Goal: Use online tool/utility: Utilize a website feature to perform a specific function

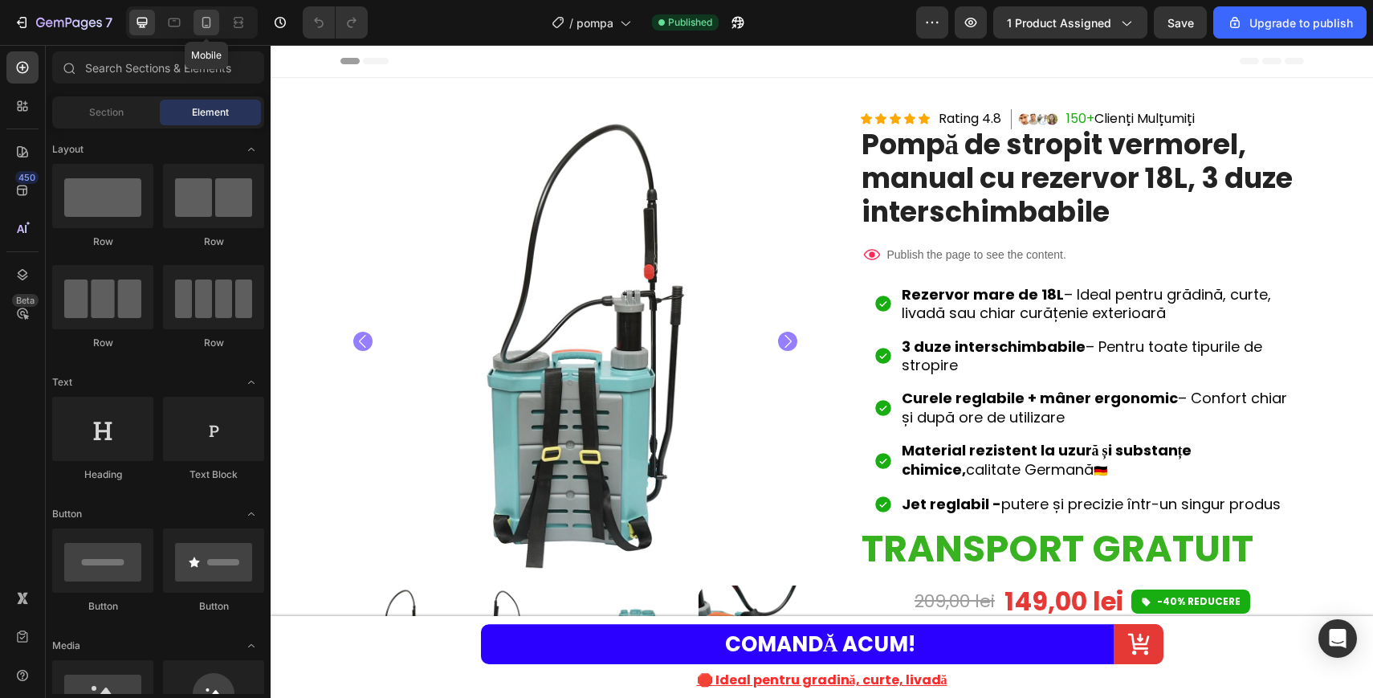
click at [205, 20] on icon at bounding box center [206, 22] width 16 height 16
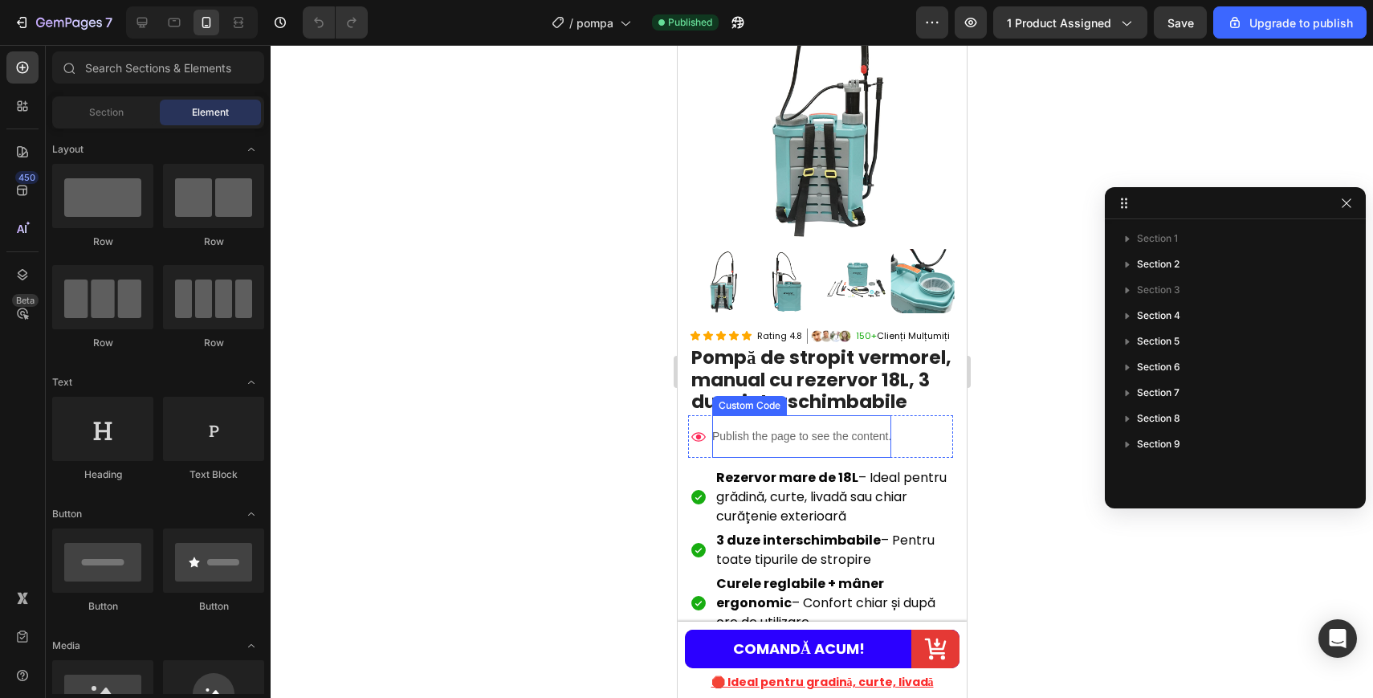
scroll to position [108, 0]
click at [779, 441] on p "Publish the page to see the content." at bounding box center [800, 435] width 179 height 17
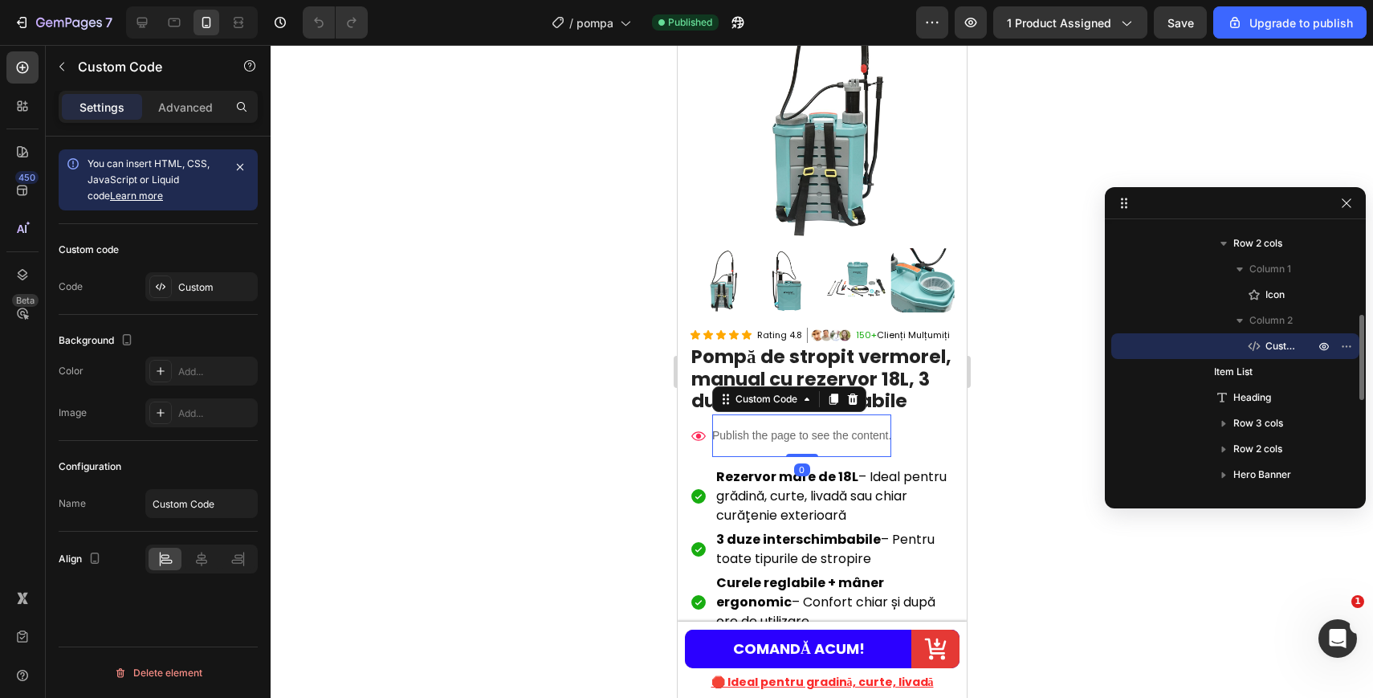
scroll to position [0, 0]
click at [218, 287] on div "Custom" at bounding box center [215, 287] width 75 height 14
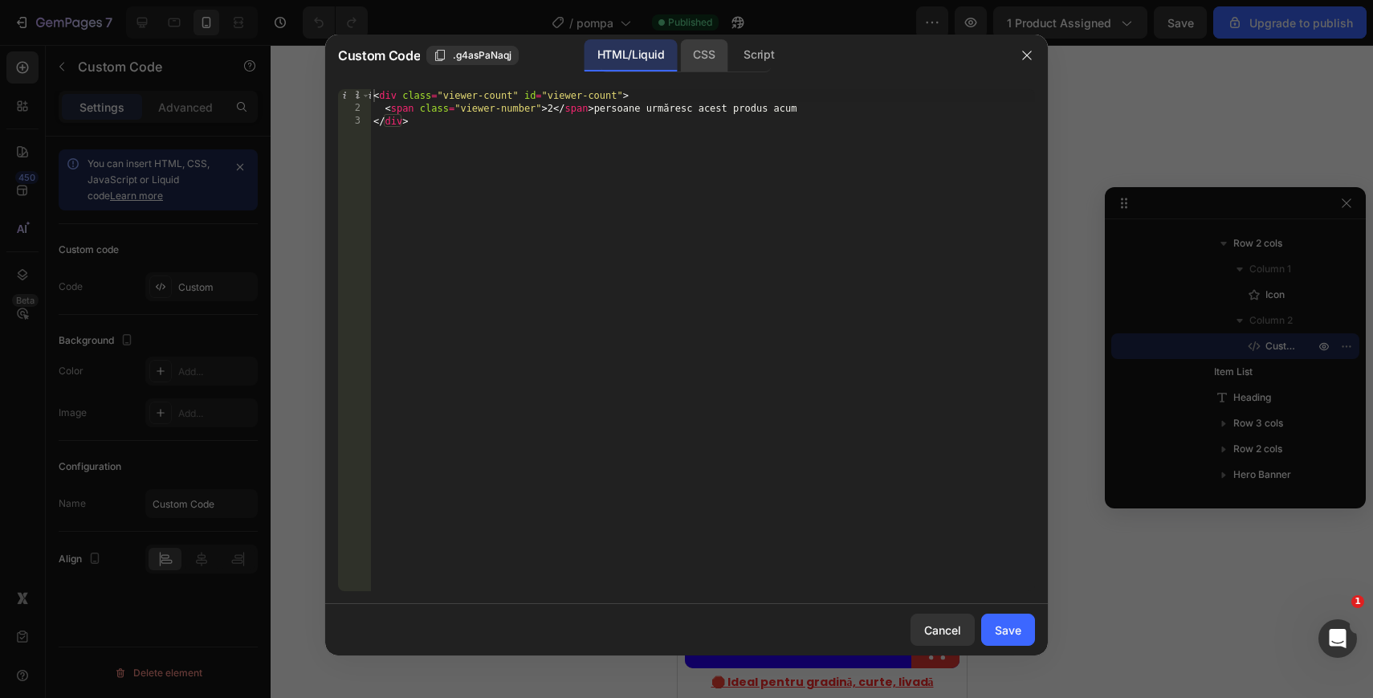
click at [730, 50] on div "CSS" at bounding box center [758, 55] width 56 height 32
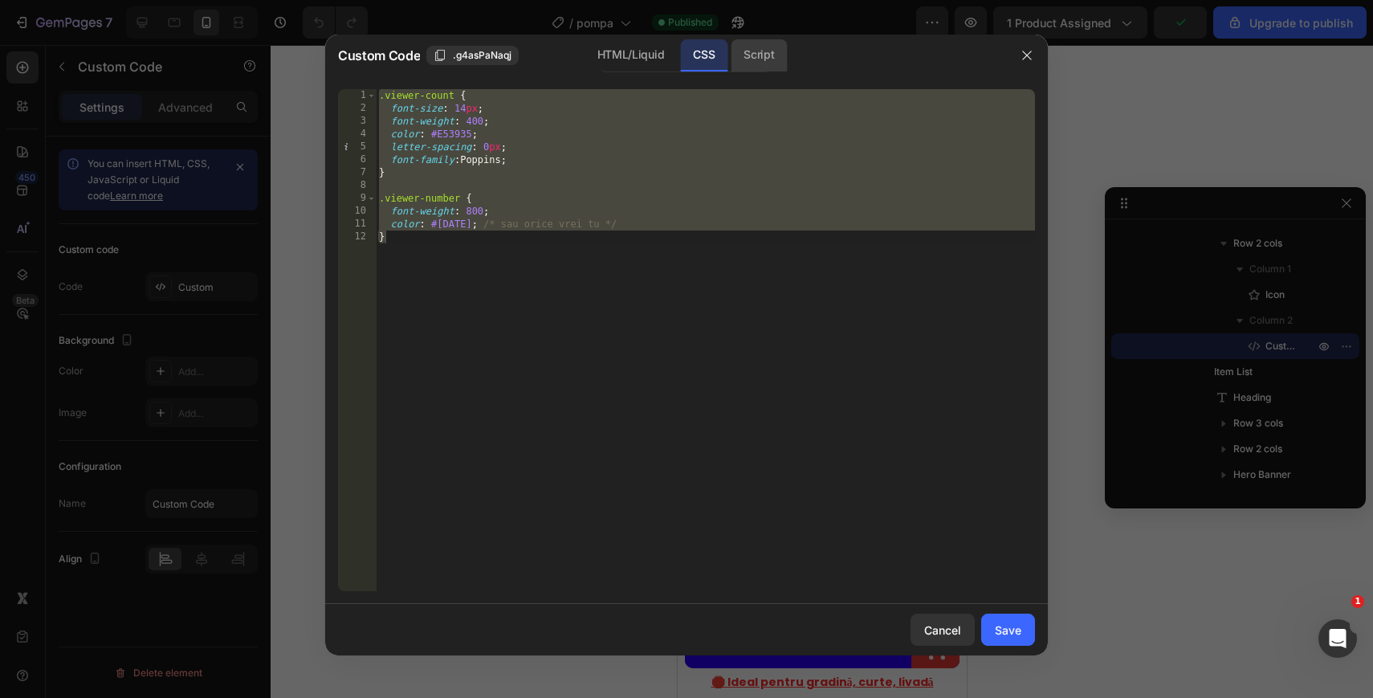
click at [737, 51] on div "Script" at bounding box center [758, 55] width 56 height 32
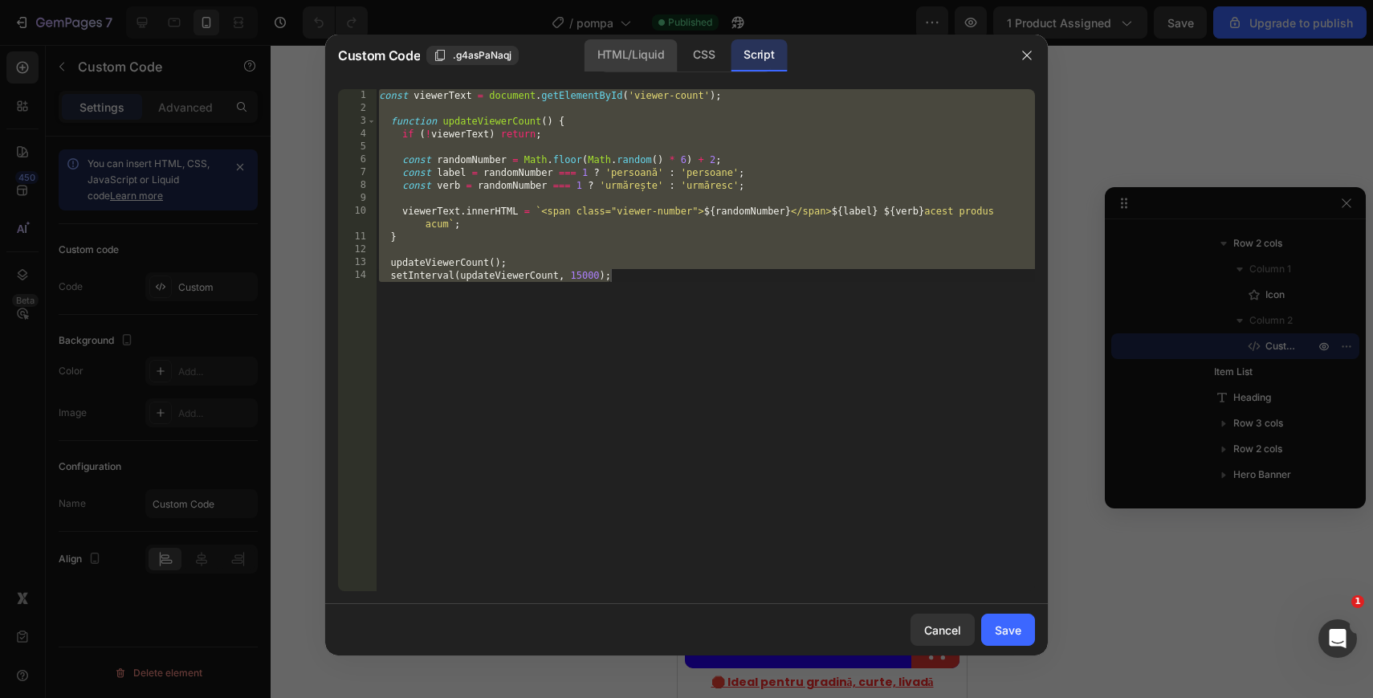
click at [680, 62] on div "HTML/Liquid" at bounding box center [703, 55] width 47 height 32
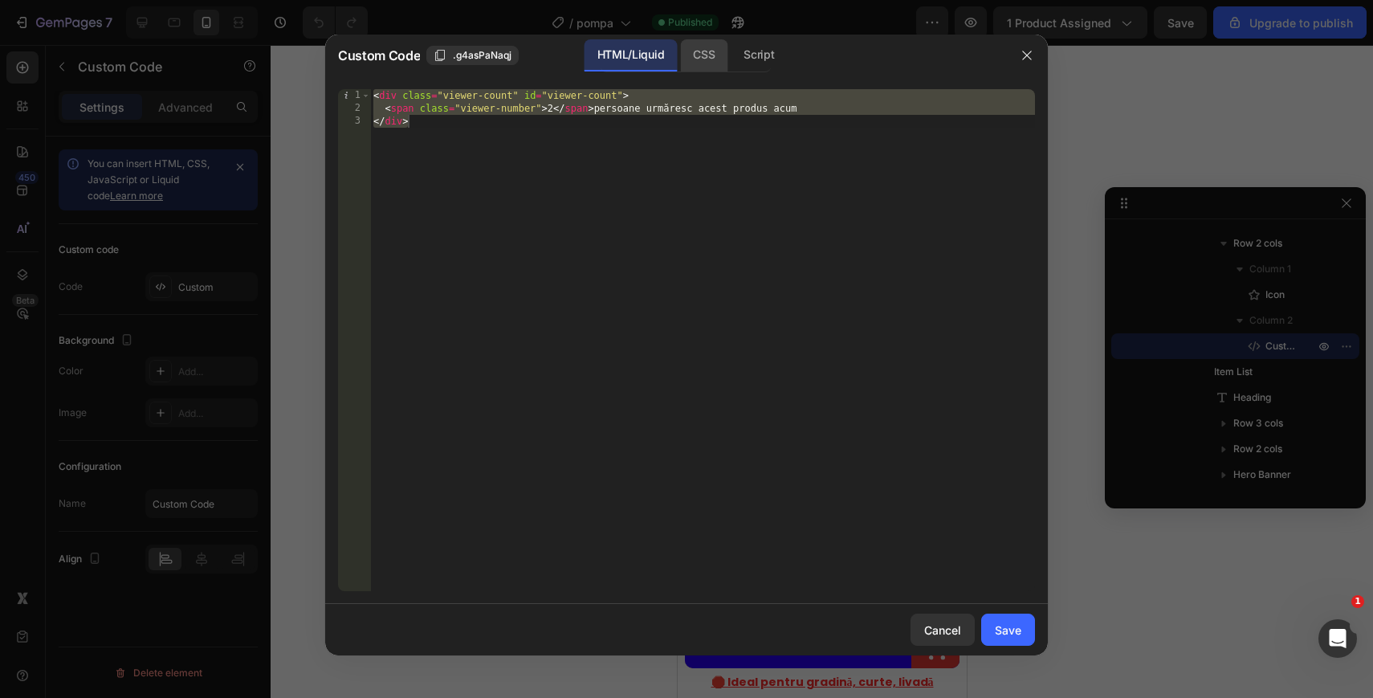
click at [730, 56] on div "CSS" at bounding box center [758, 55] width 56 height 32
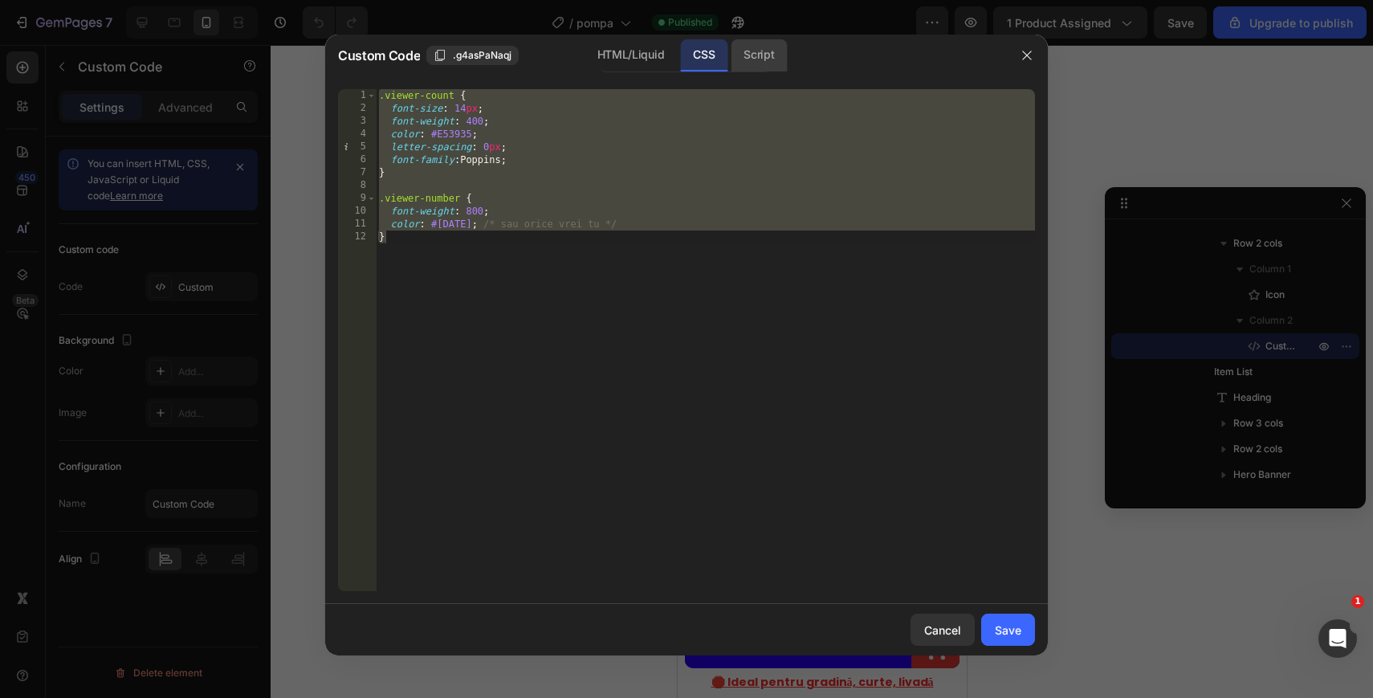
click at [756, 55] on div "Script" at bounding box center [758, 55] width 56 height 32
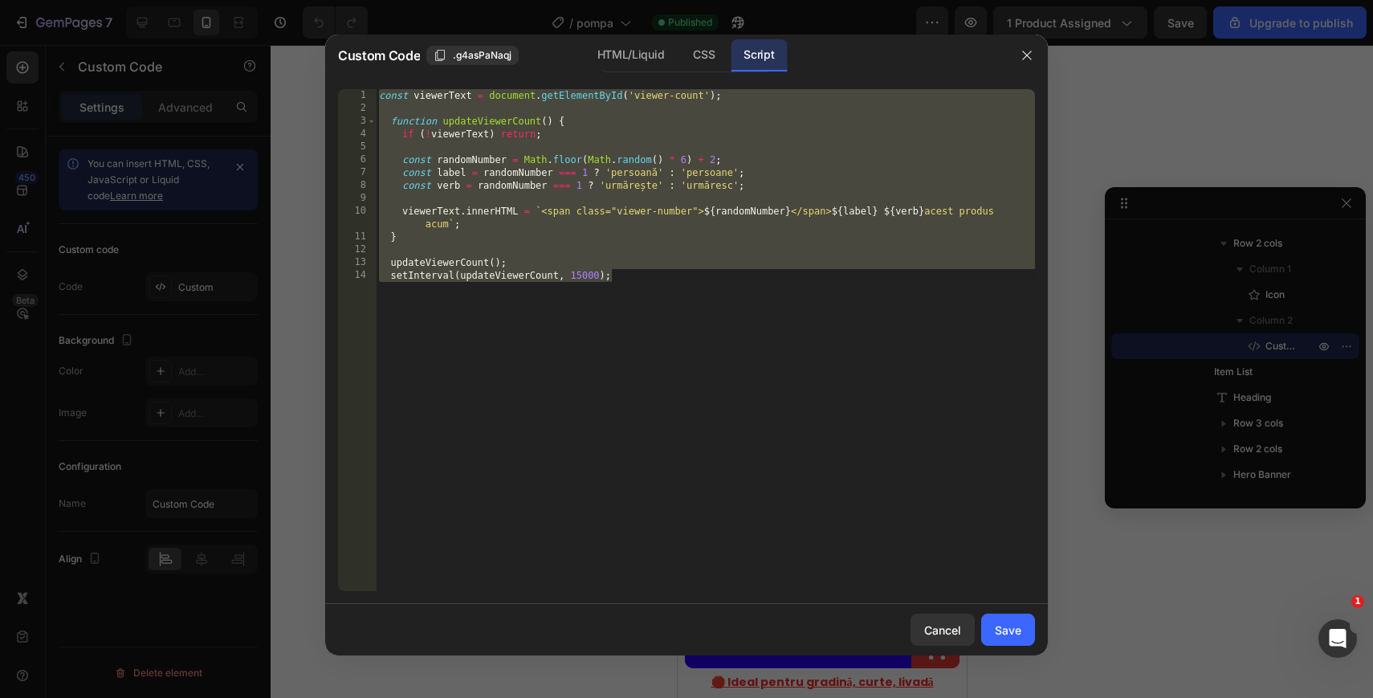
type textarea "updateViewerCount(); setInterval(updateViewerCount, 15000);"
click at [625, 144] on div "const viewerText = document . getElementById ( 'viewer-count' ) ; function upda…" at bounding box center [705, 352] width 659 height 527
click at [680, 55] on div "HTML/Liquid" at bounding box center [703, 55] width 47 height 32
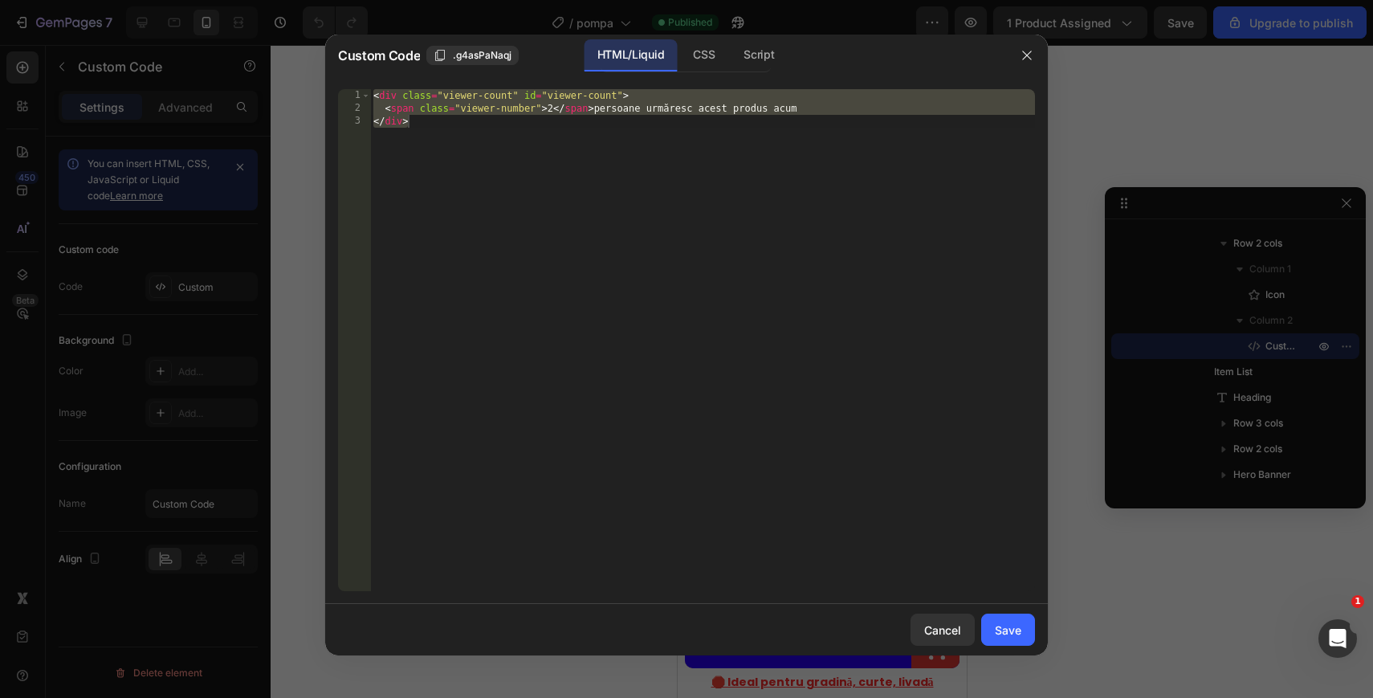
click at [596, 159] on div "< div class = "viewer-count" id = "viewer-count" > < span class = "viewer-numbe…" at bounding box center [702, 352] width 665 height 527
click at [730, 50] on div "CSS" at bounding box center [758, 55] width 56 height 32
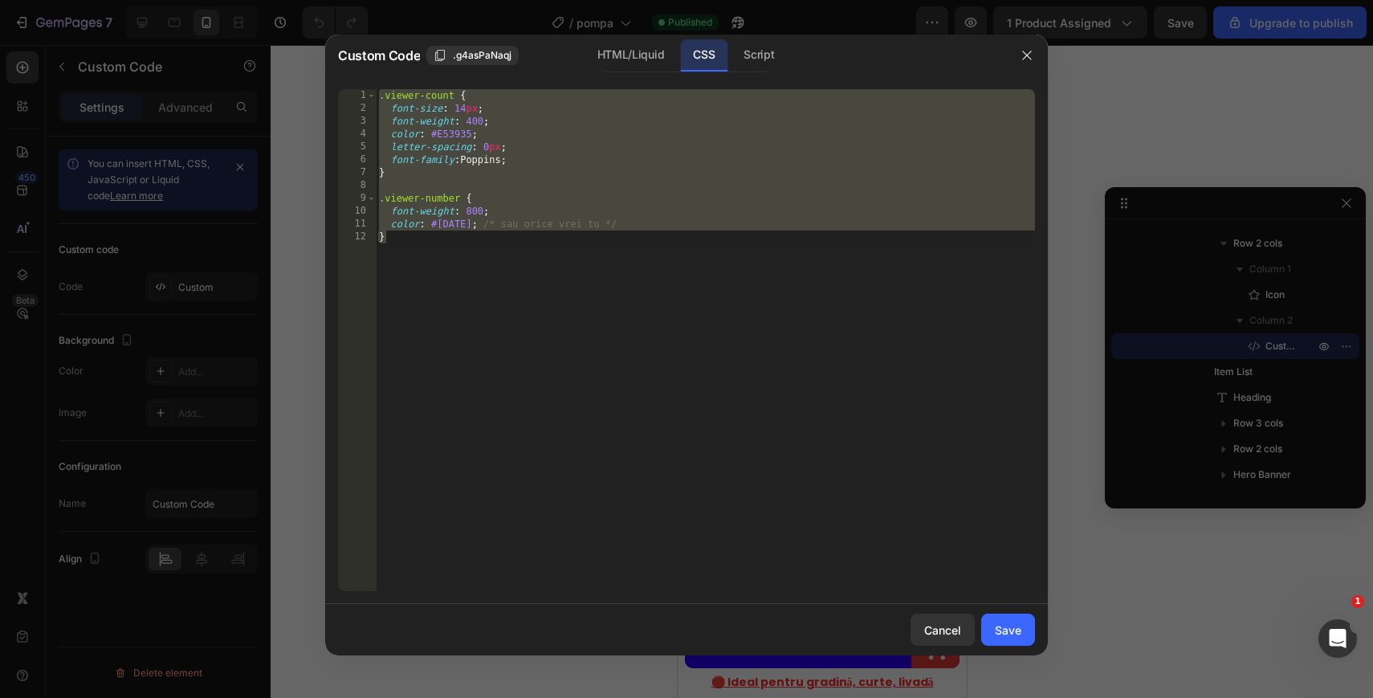
type textarea "color: #[DATE]; /* sau orice vrei tu */ }"
click at [632, 186] on div ".viewer-count { font-size : 14 px ; font-weight : 400 ; color : #E53935 ; lette…" at bounding box center [705, 352] width 659 height 527
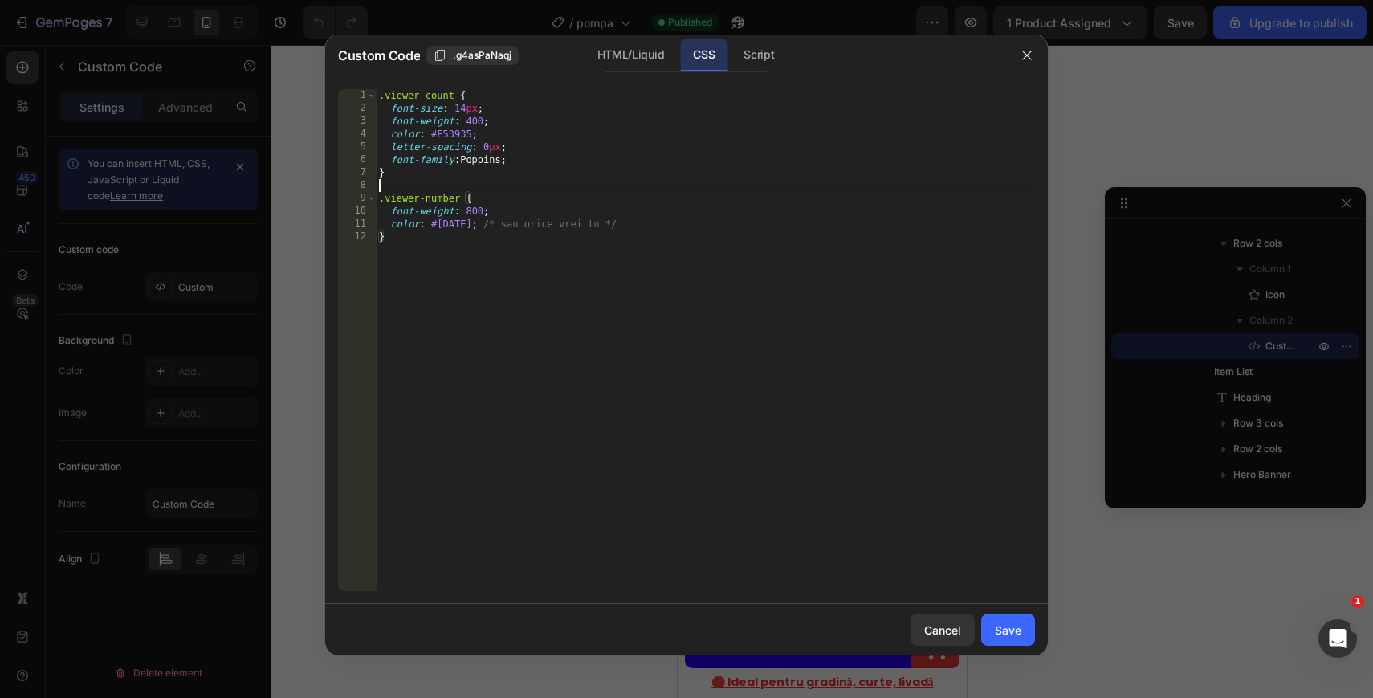
type textarea "color: #[DATE]; /* sau orice vrei tu */ }"
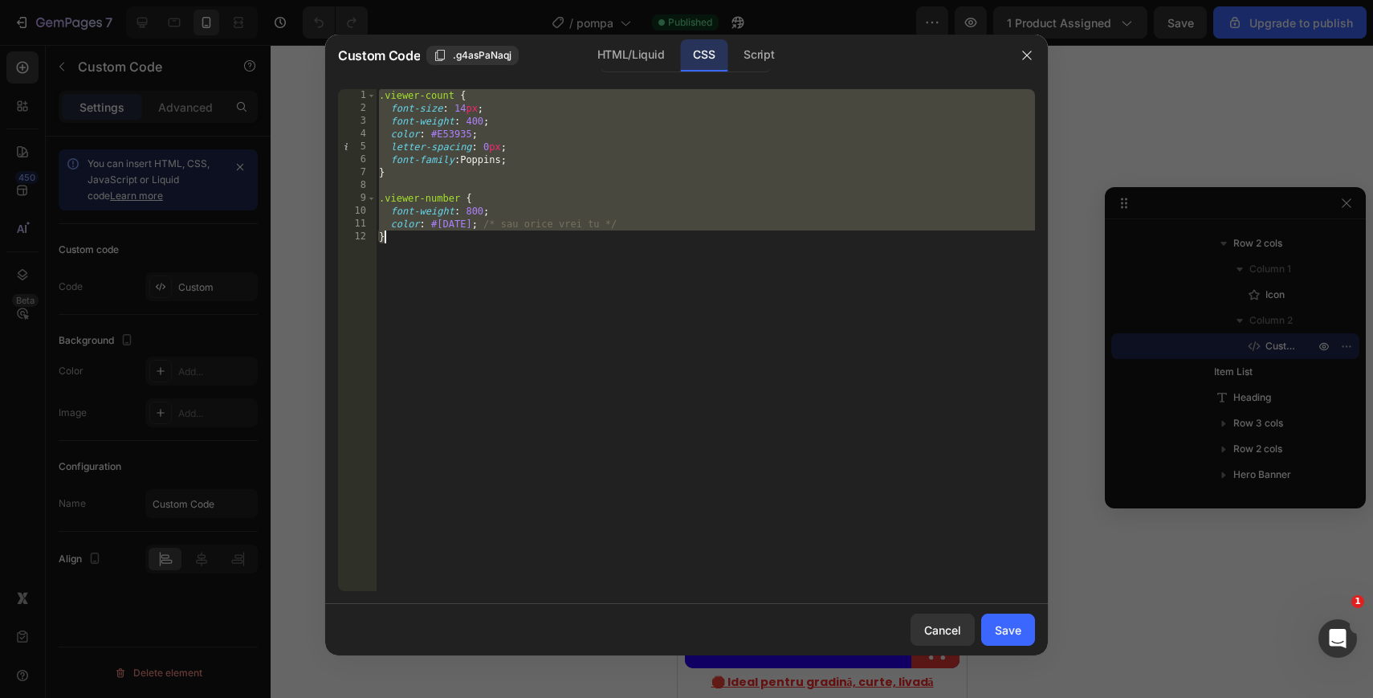
click at [31, 21] on div at bounding box center [686, 349] width 1373 height 698
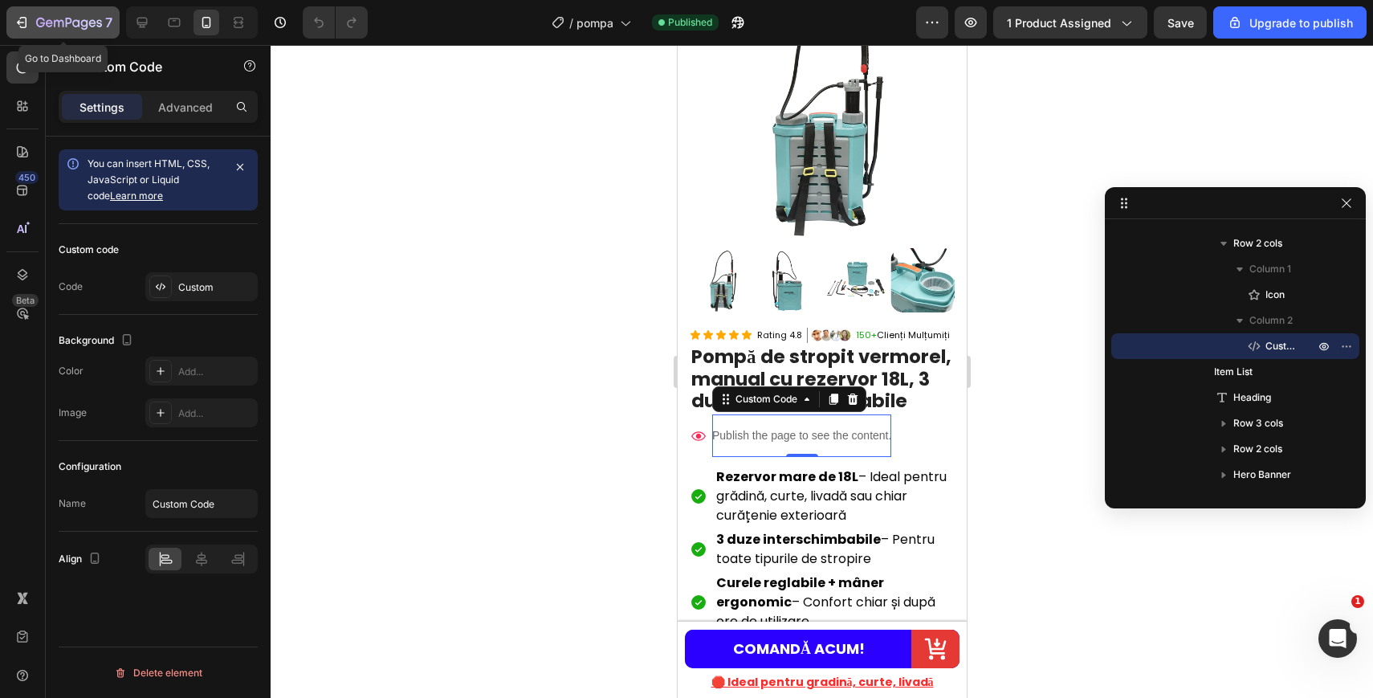
click at [23, 21] on icon "button" at bounding box center [22, 22] width 16 height 16
